Goal: Check status: Check status

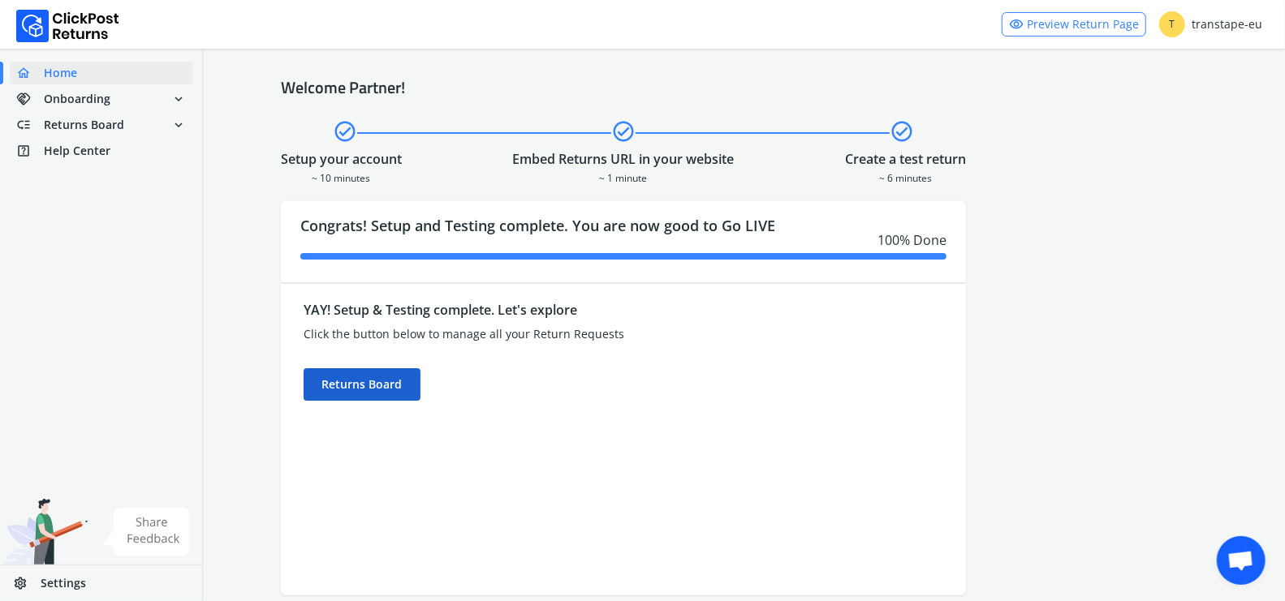
click at [410, 382] on div "Returns Board" at bounding box center [361, 384] width 117 height 32
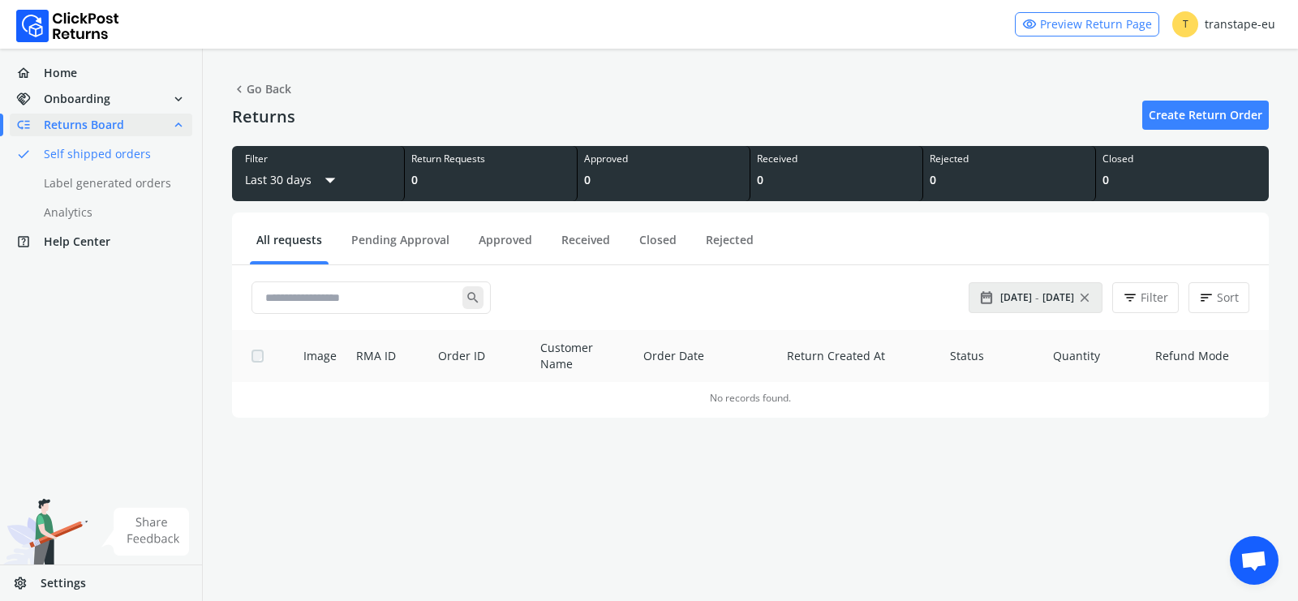
click at [1028, 291] on span "[DATE]" at bounding box center [1017, 297] width 32 height 13
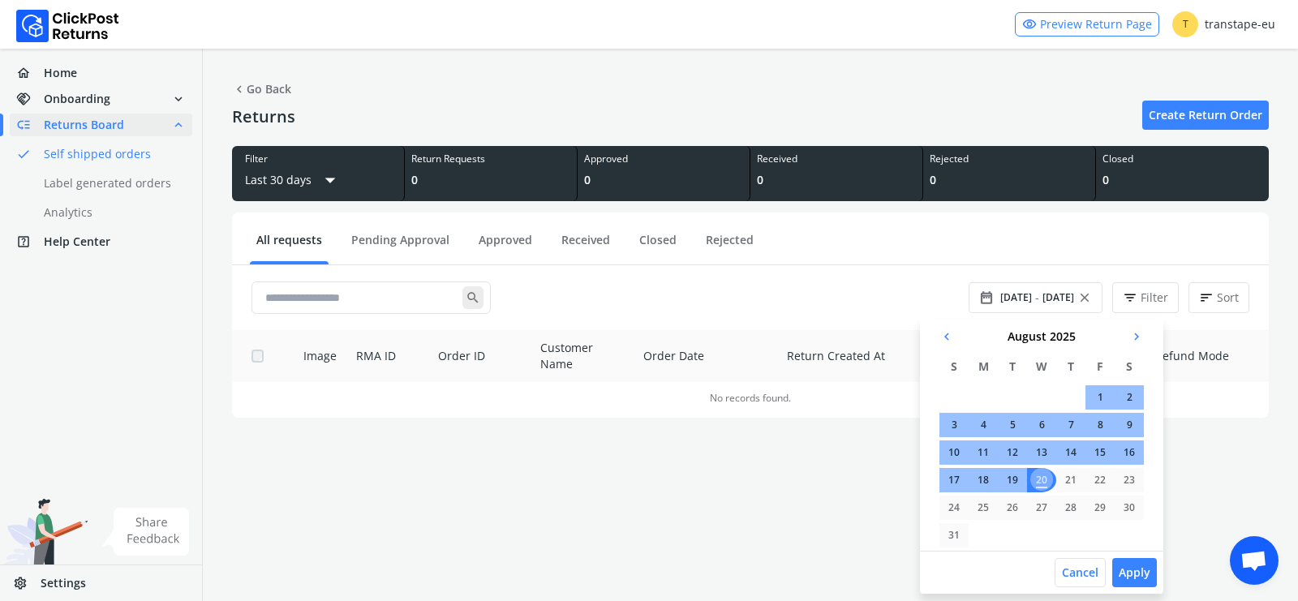
click at [948, 334] on span "chevron_left" at bounding box center [947, 336] width 15 height 23
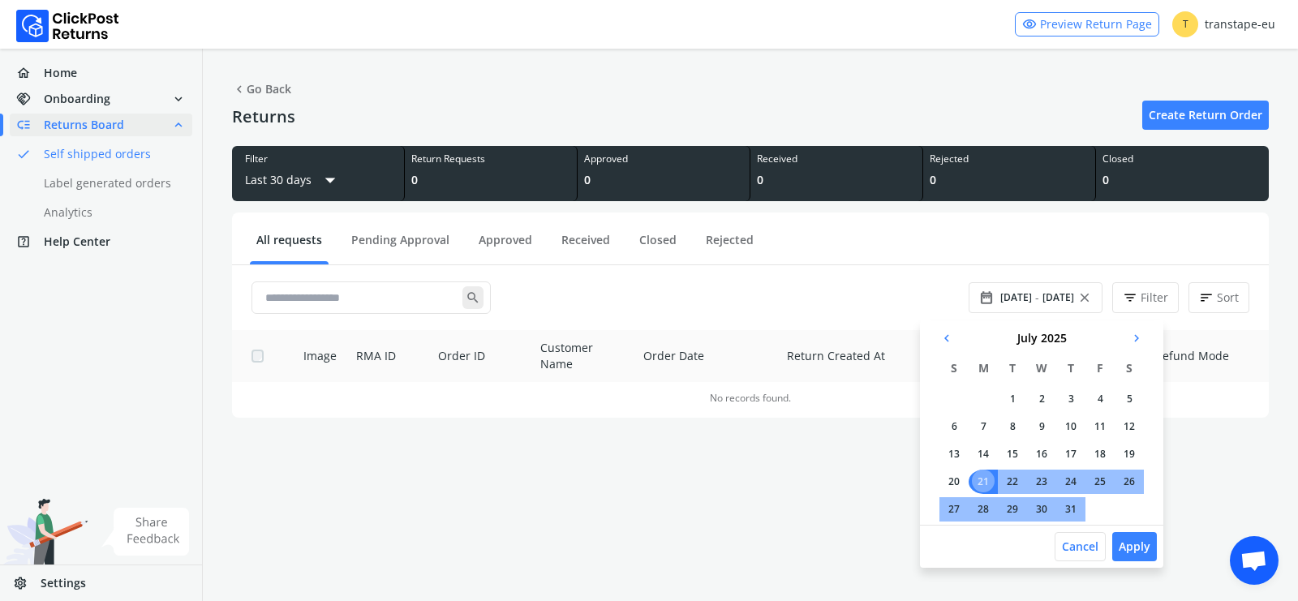
click at [1014, 395] on td "1" at bounding box center [1012, 399] width 29 height 24
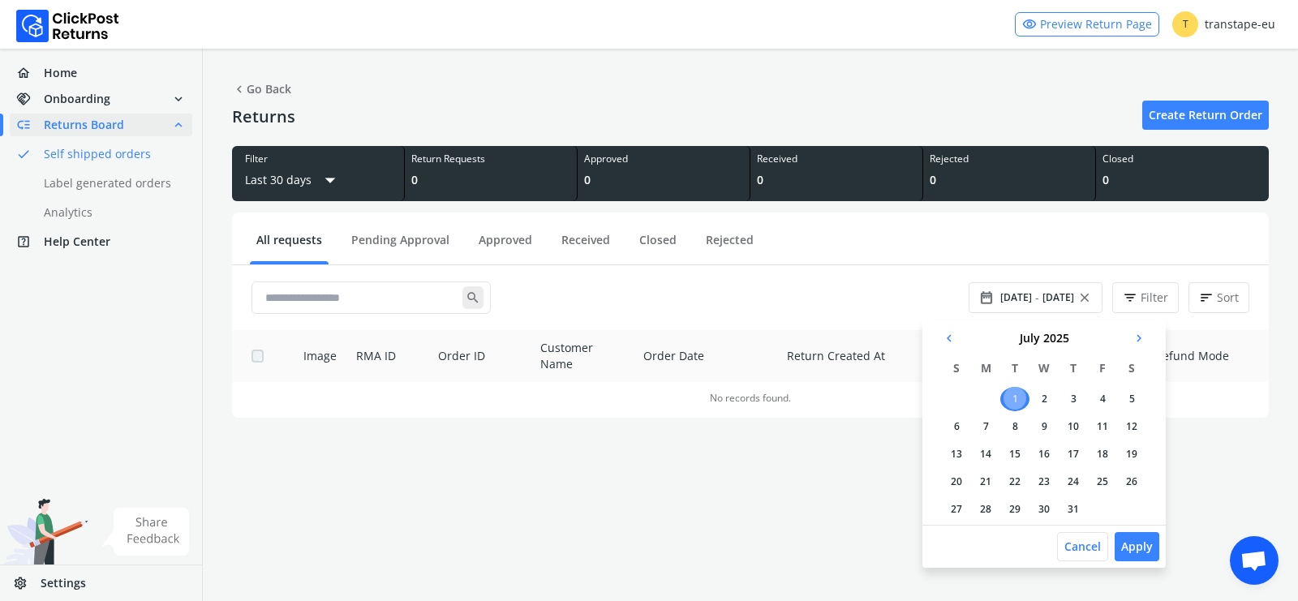
drag, startPoint x: 1066, startPoint y: 511, endPoint x: 1087, endPoint y: 514, distance: 20.4
click at [1066, 511] on td "31" at bounding box center [1073, 509] width 29 height 24
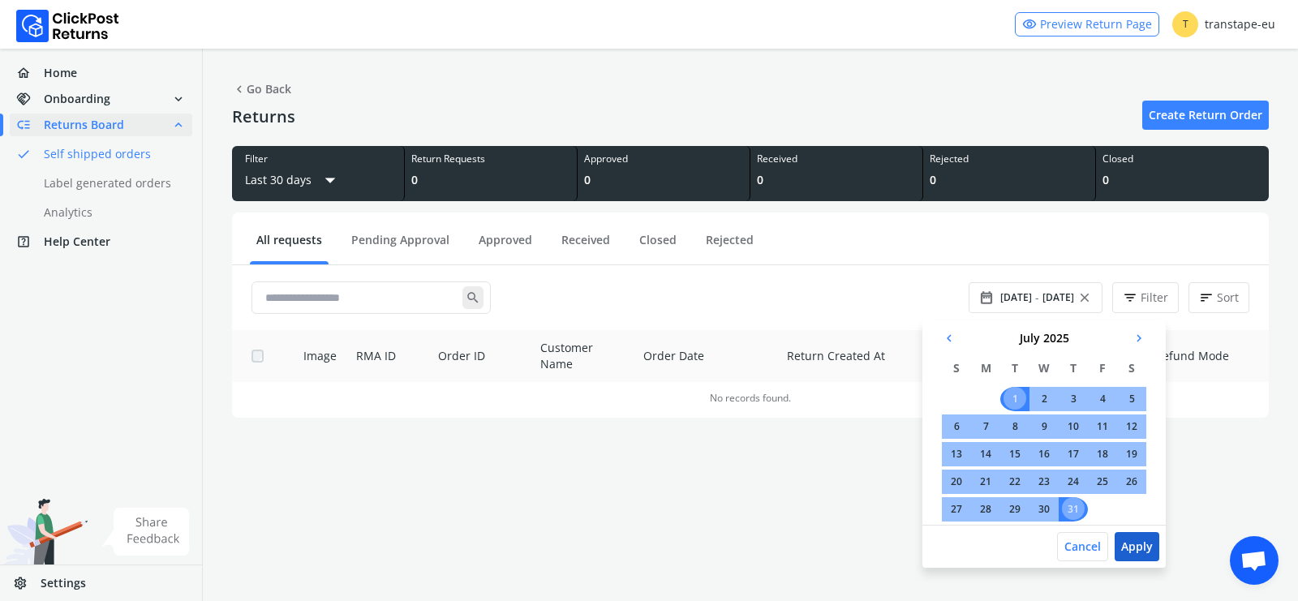
click at [1145, 540] on button "Apply" at bounding box center [1137, 546] width 45 height 29
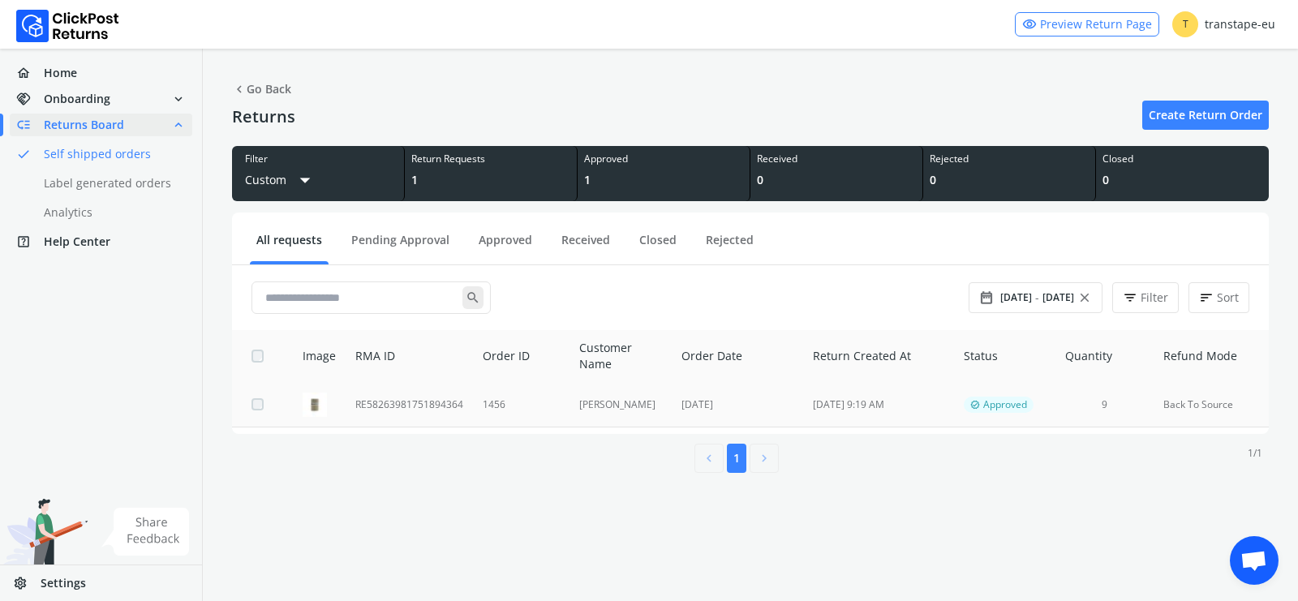
click at [452, 414] on td "RE58263981751894364" at bounding box center [409, 404] width 127 height 45
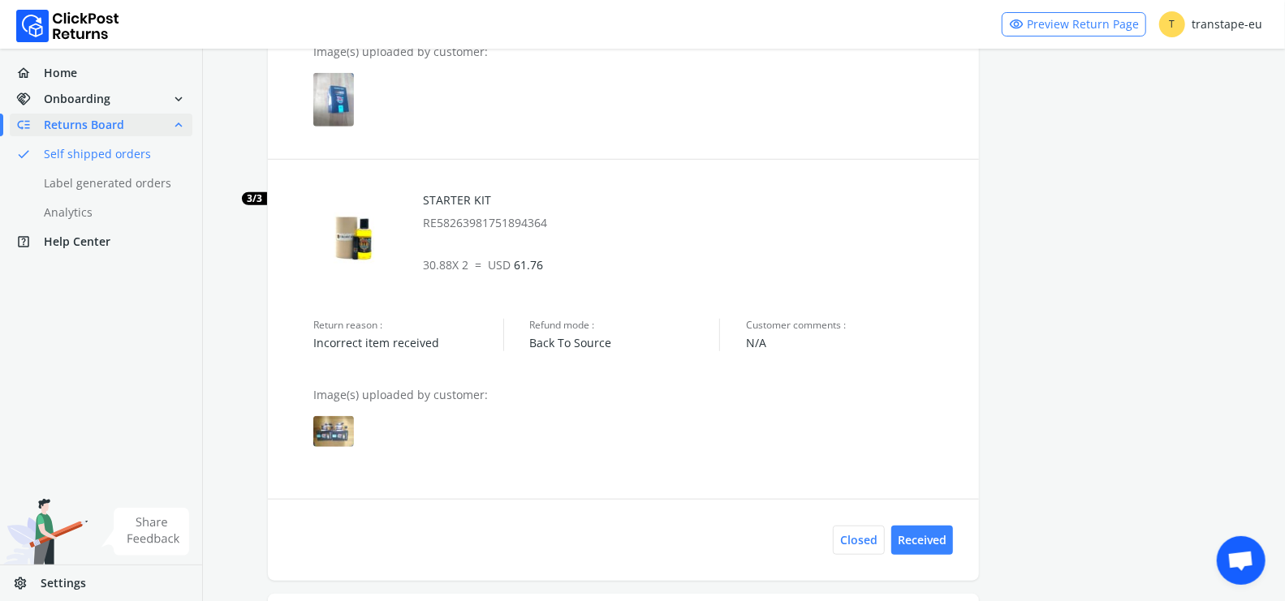
scroll to position [778, 0]
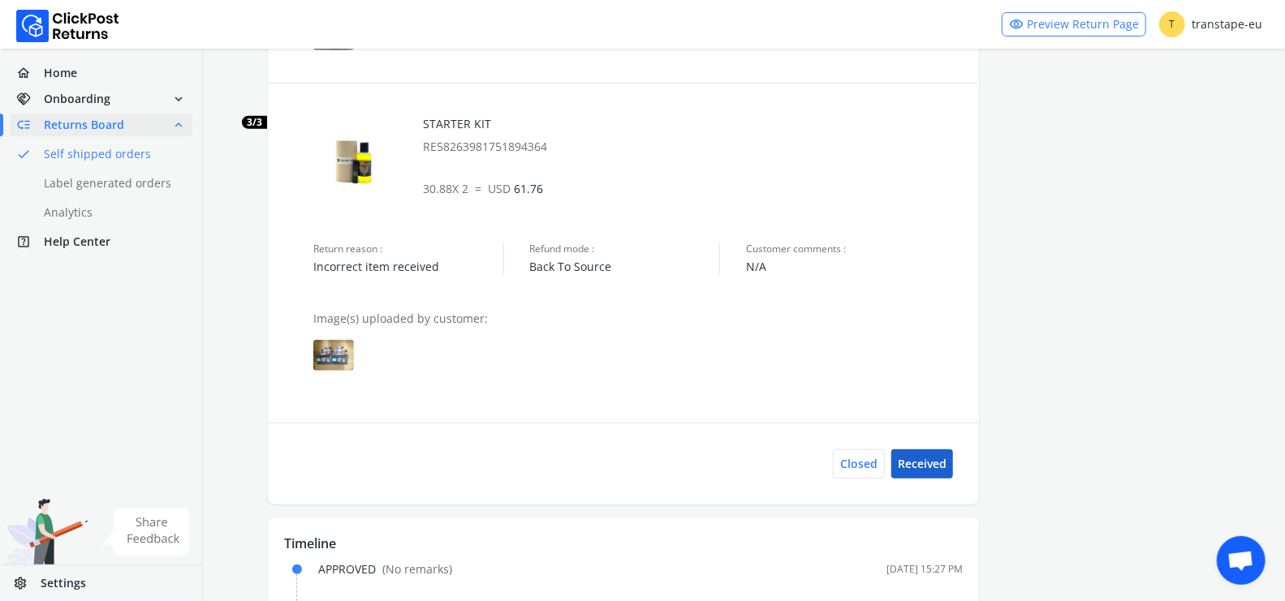
click at [932, 461] on button "Received" at bounding box center [922, 464] width 62 height 29
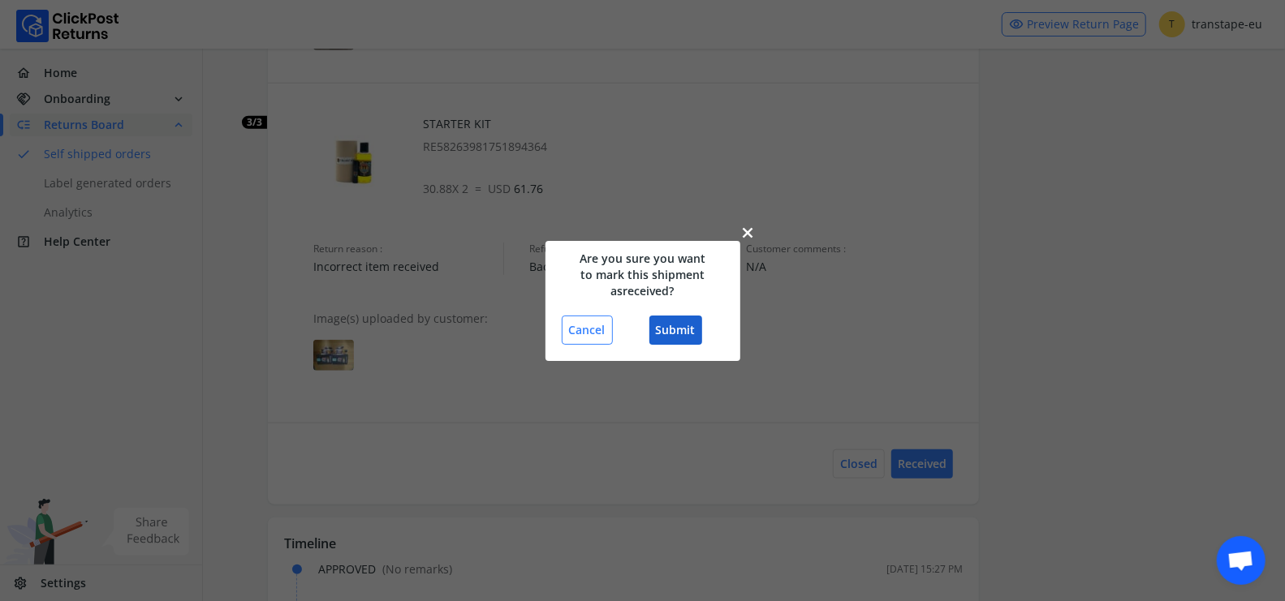
click at [678, 334] on button "Submit" at bounding box center [675, 330] width 53 height 29
